Goal: Download file/media

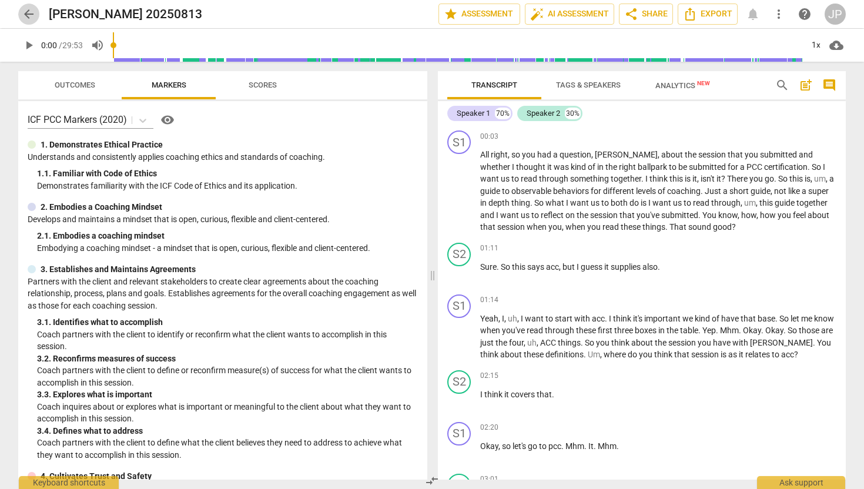
click at [28, 13] on span "arrow_back" at bounding box center [29, 14] width 14 height 14
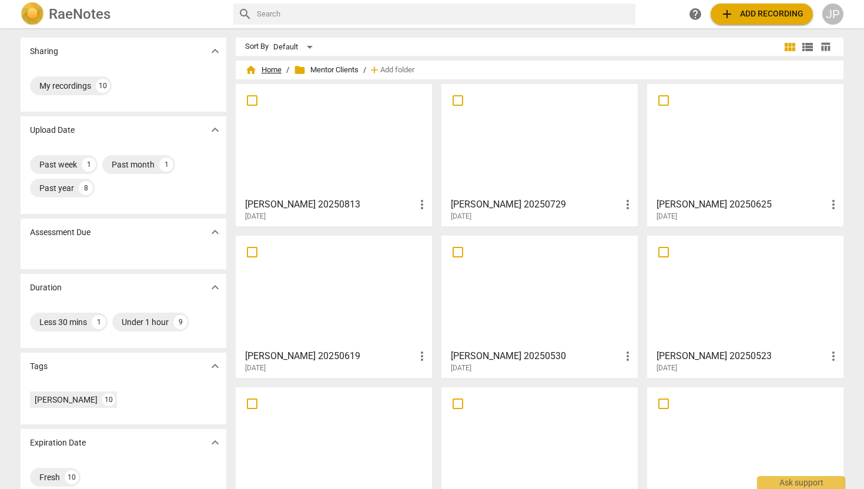
click at [266, 68] on span "home Home" at bounding box center [263, 70] width 36 height 12
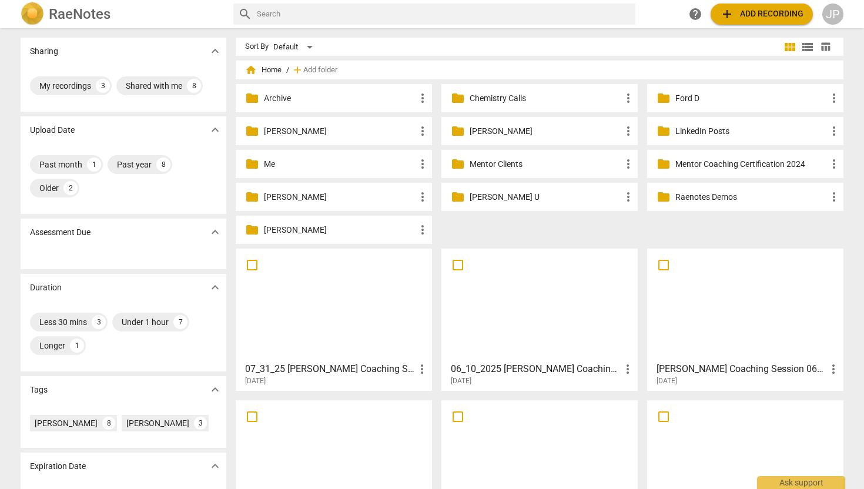
click at [295, 130] on p "[PERSON_NAME]" at bounding box center [340, 131] width 152 height 12
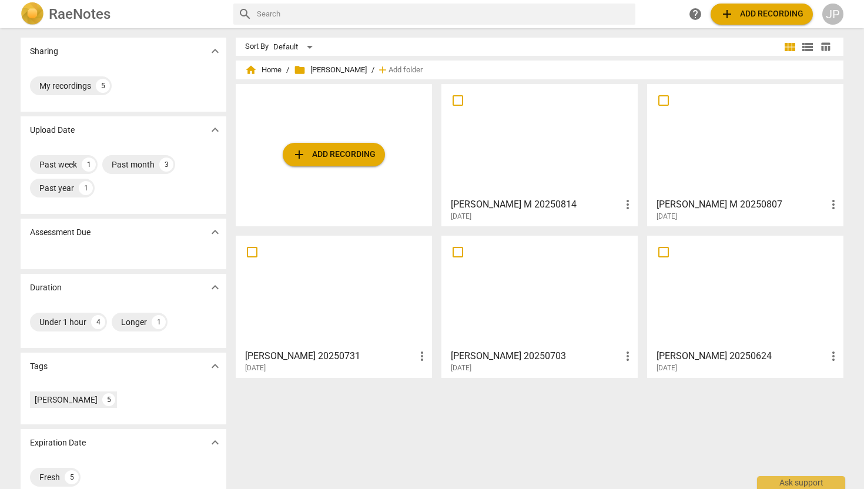
click at [507, 199] on h3 "[PERSON_NAME] M 20250814" at bounding box center [536, 204] width 170 height 14
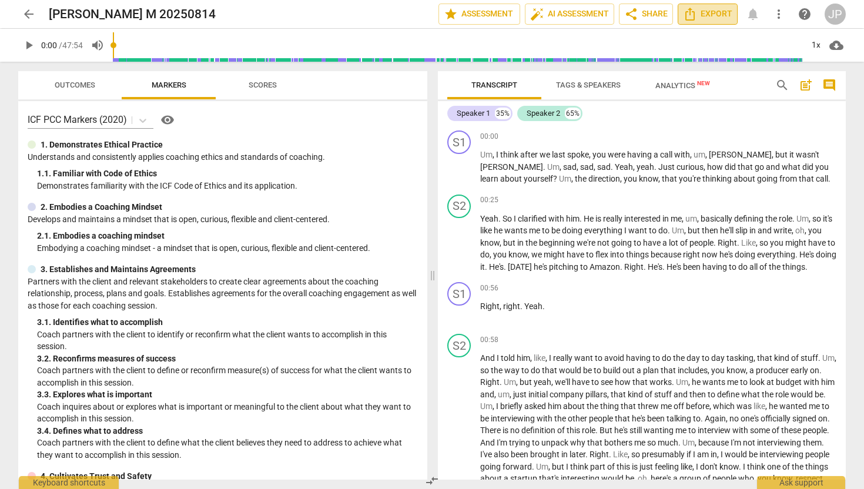
click at [712, 13] on span "Export" at bounding box center [707, 14] width 49 height 14
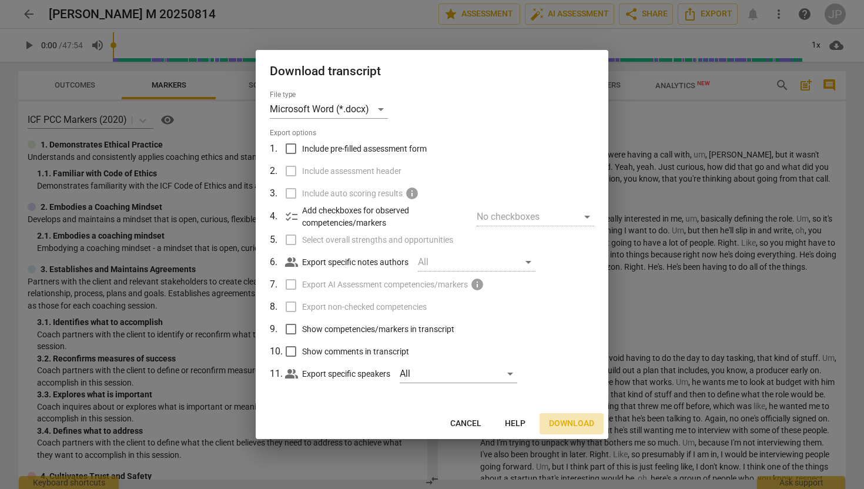
click at [580, 427] on span "Download" at bounding box center [571, 424] width 45 height 12
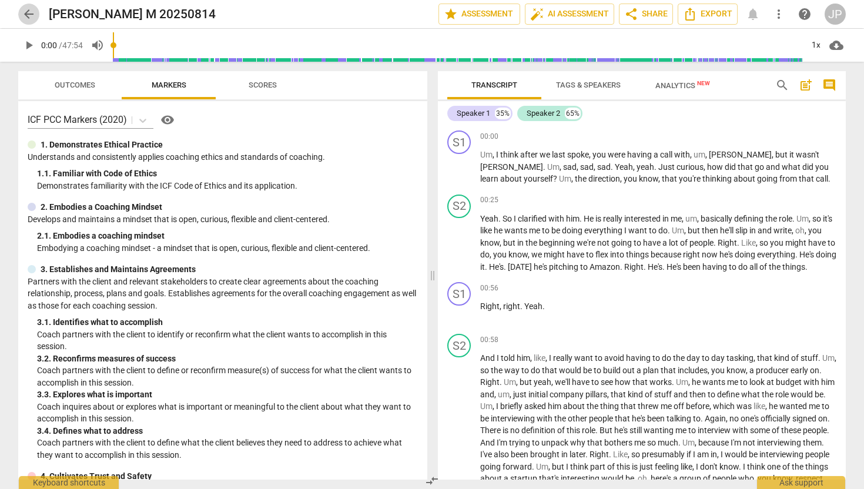
click at [28, 16] on span "arrow_back" at bounding box center [29, 14] width 14 height 14
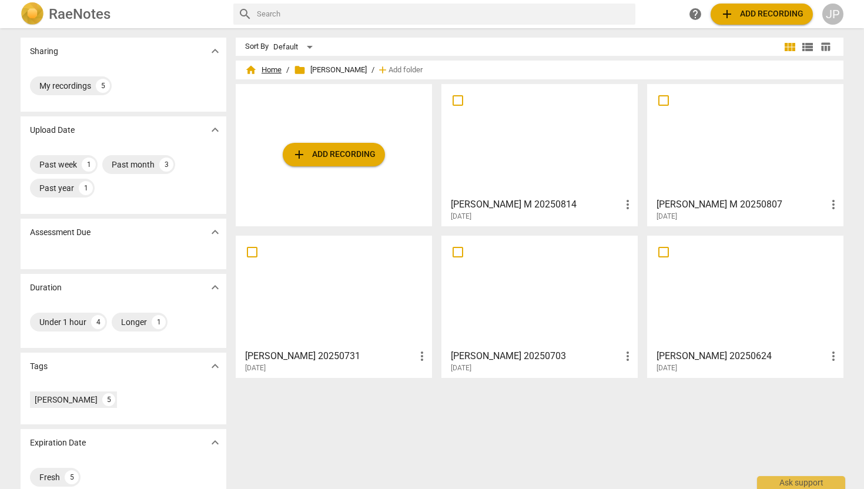
click at [270, 68] on span "home Home" at bounding box center [263, 70] width 36 height 12
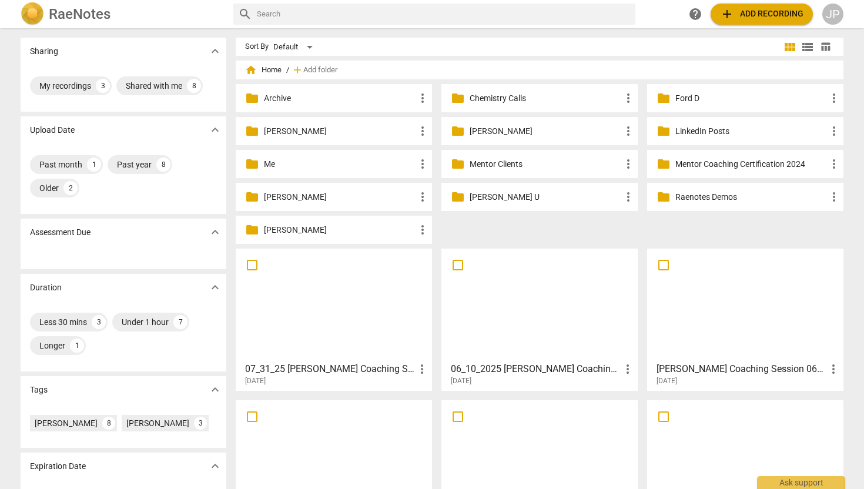
click at [488, 97] on p "Chemistry Calls" at bounding box center [545, 98] width 152 height 12
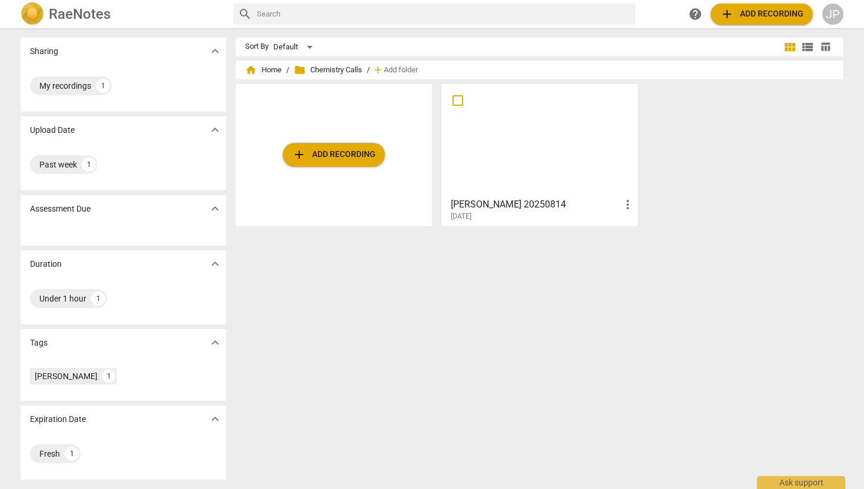
click at [630, 203] on span "more_vert" at bounding box center [627, 204] width 14 height 14
click at [506, 167] on div at bounding box center [432, 244] width 864 height 489
click at [518, 140] on div at bounding box center [539, 140] width 188 height 104
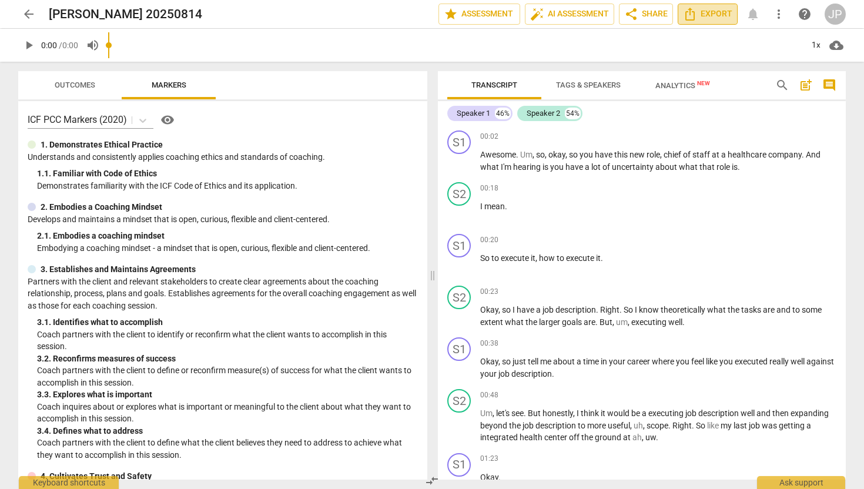
click at [708, 6] on button "Export" at bounding box center [707, 14] width 60 height 21
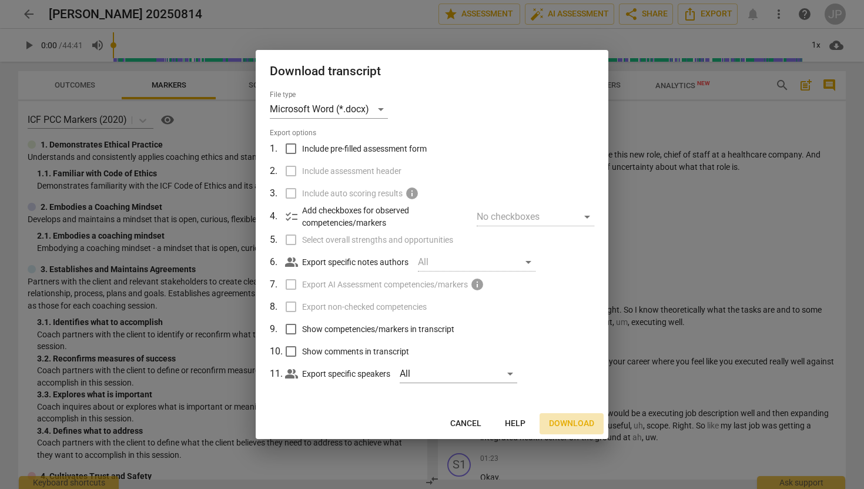
click at [577, 427] on span "Download" at bounding box center [571, 424] width 45 height 12
